Goal: Find specific page/section: Find specific page/section

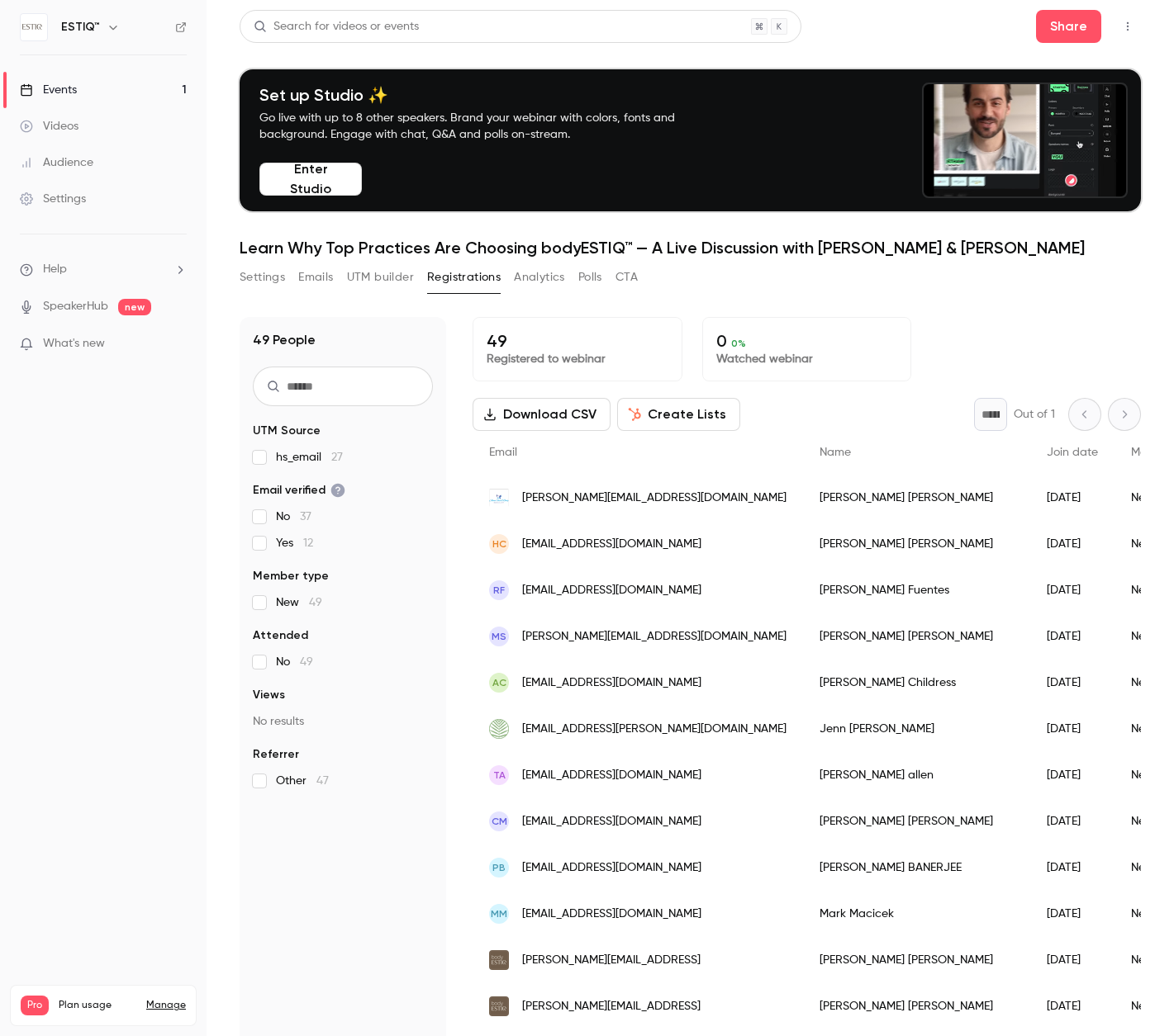
click at [89, 78] on link "Events 1" at bounding box center [103, 90] width 206 height 36
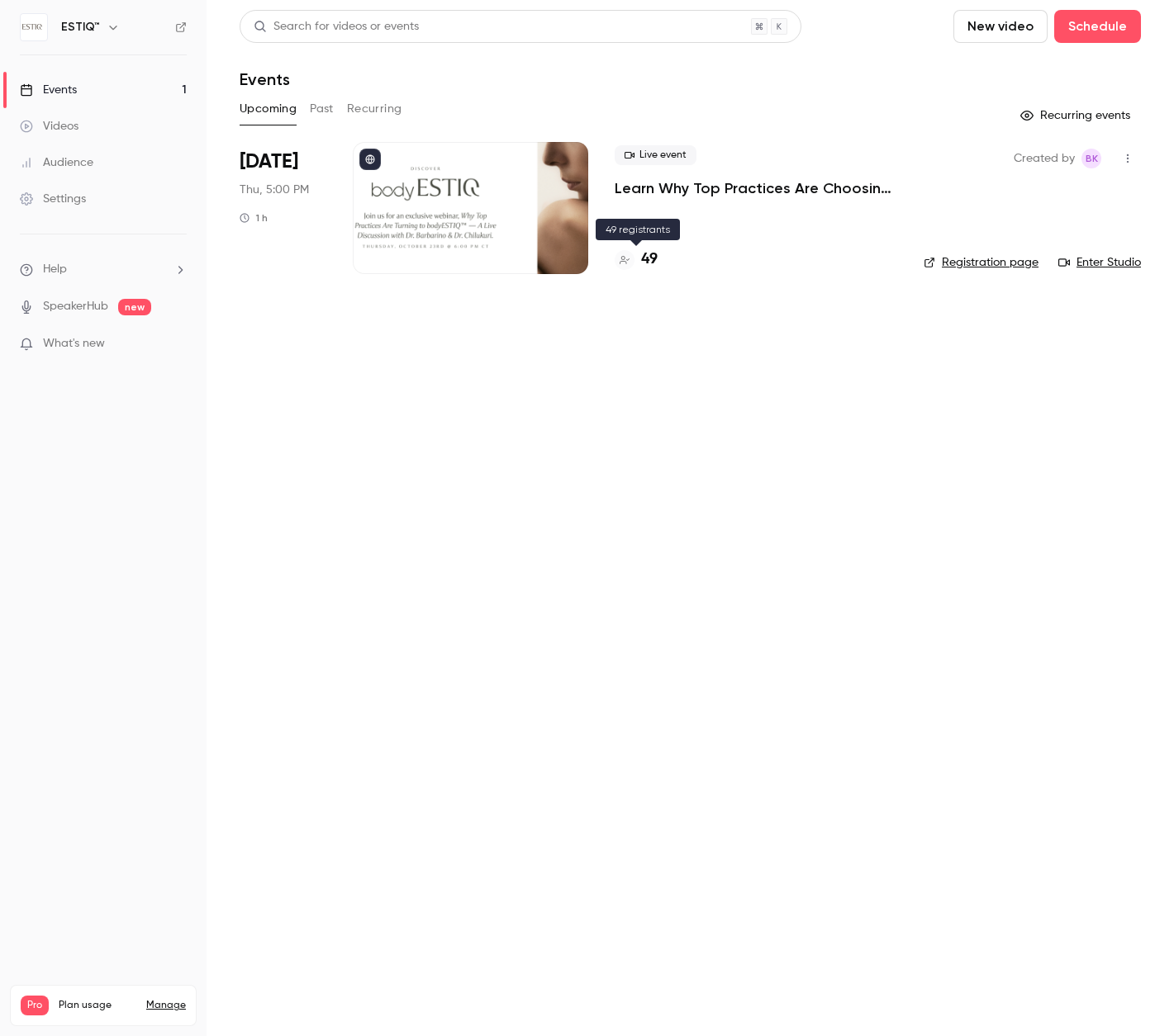
click at [643, 251] on h4 "49" at bounding box center [649, 259] width 17 height 22
